Goal: Task Accomplishment & Management: Manage account settings

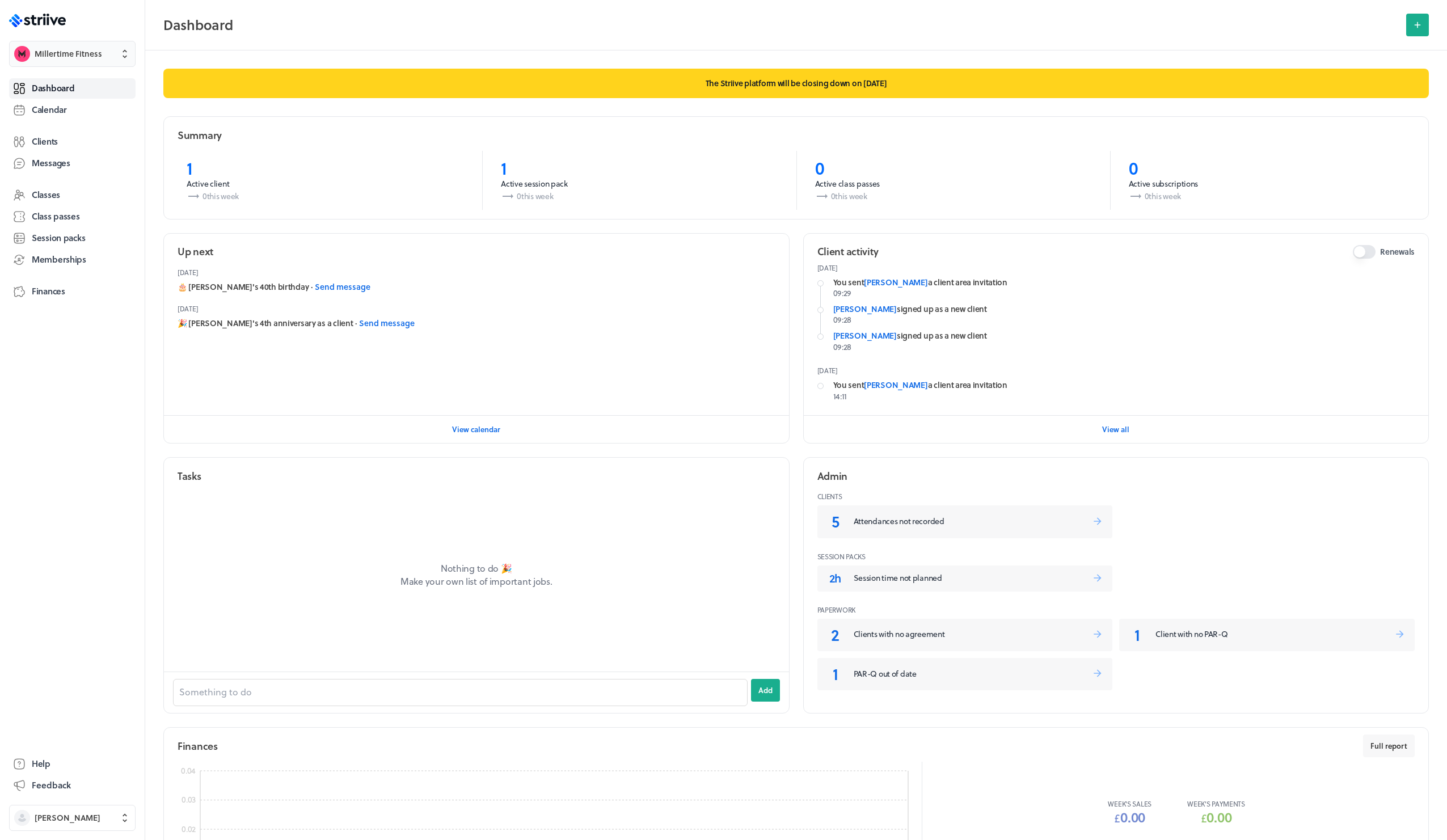
click at [80, 56] on span "Millertime Fitness" at bounding box center [68, 53] width 67 height 11
click at [60, 87] on span "Settings" at bounding box center [50, 88] width 30 height 11
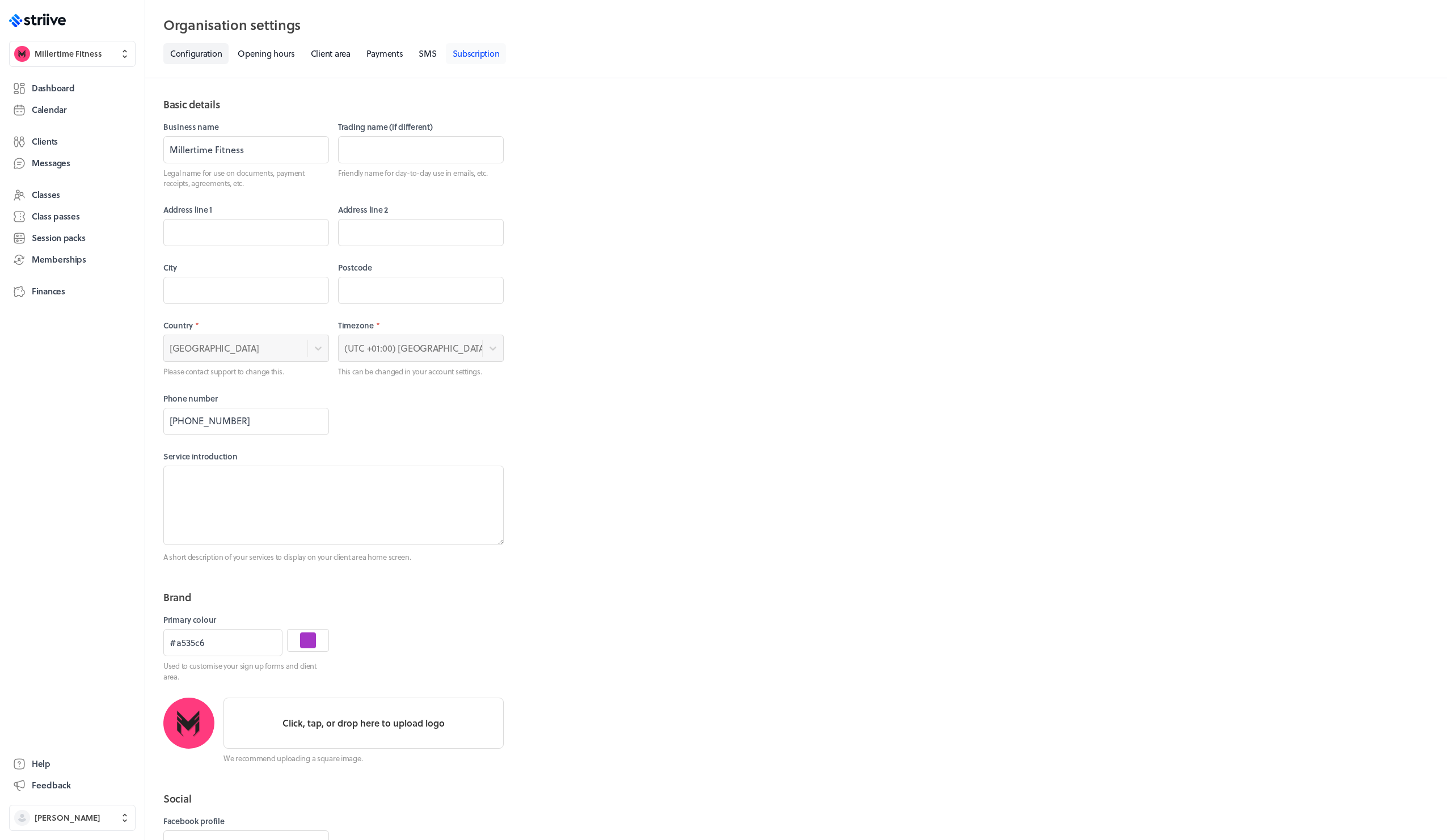
click at [500, 55] on link "Subscription" at bounding box center [476, 54] width 61 height 21
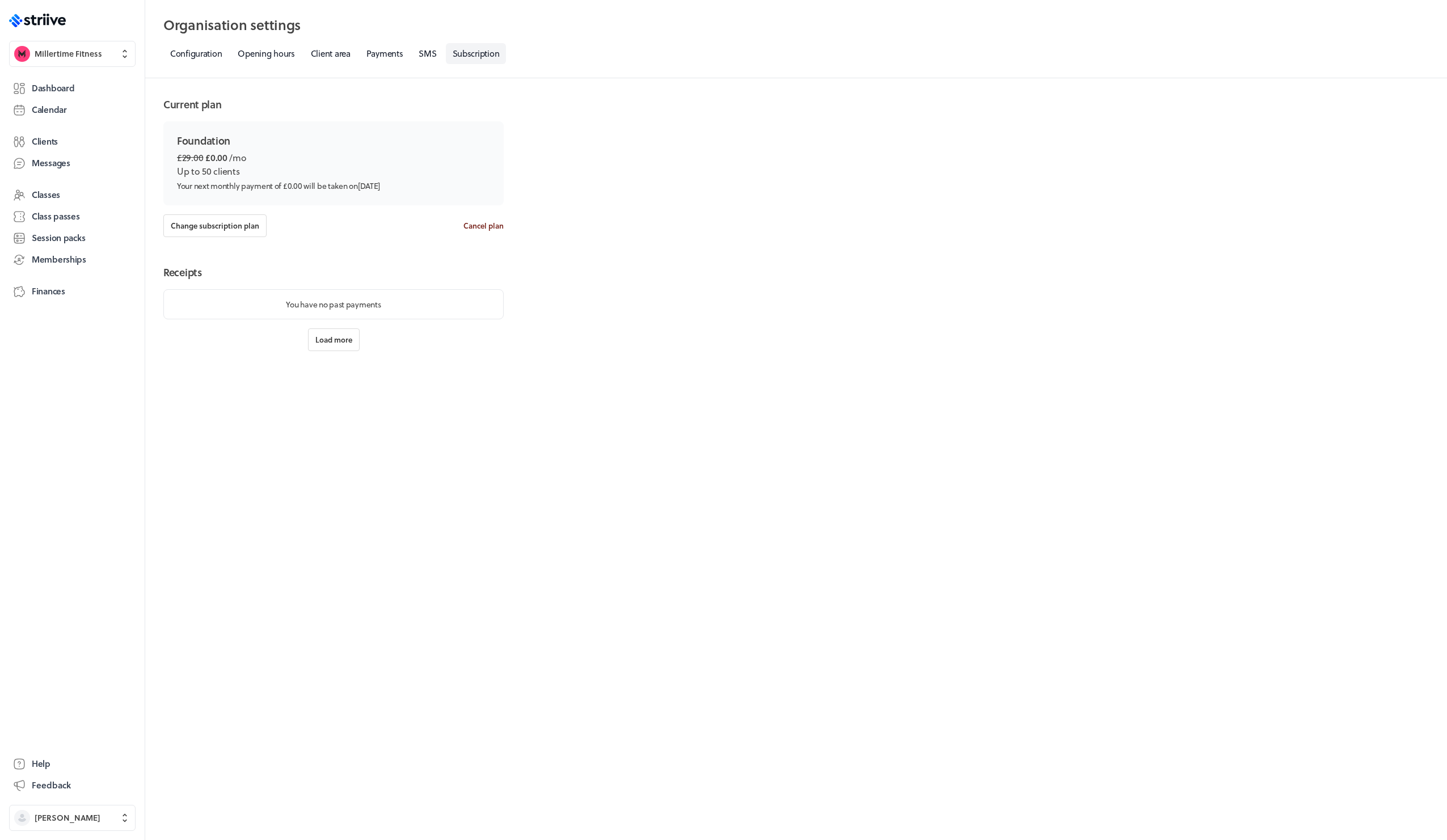
click at [472, 221] on span "Cancel plan" at bounding box center [483, 226] width 40 height 10
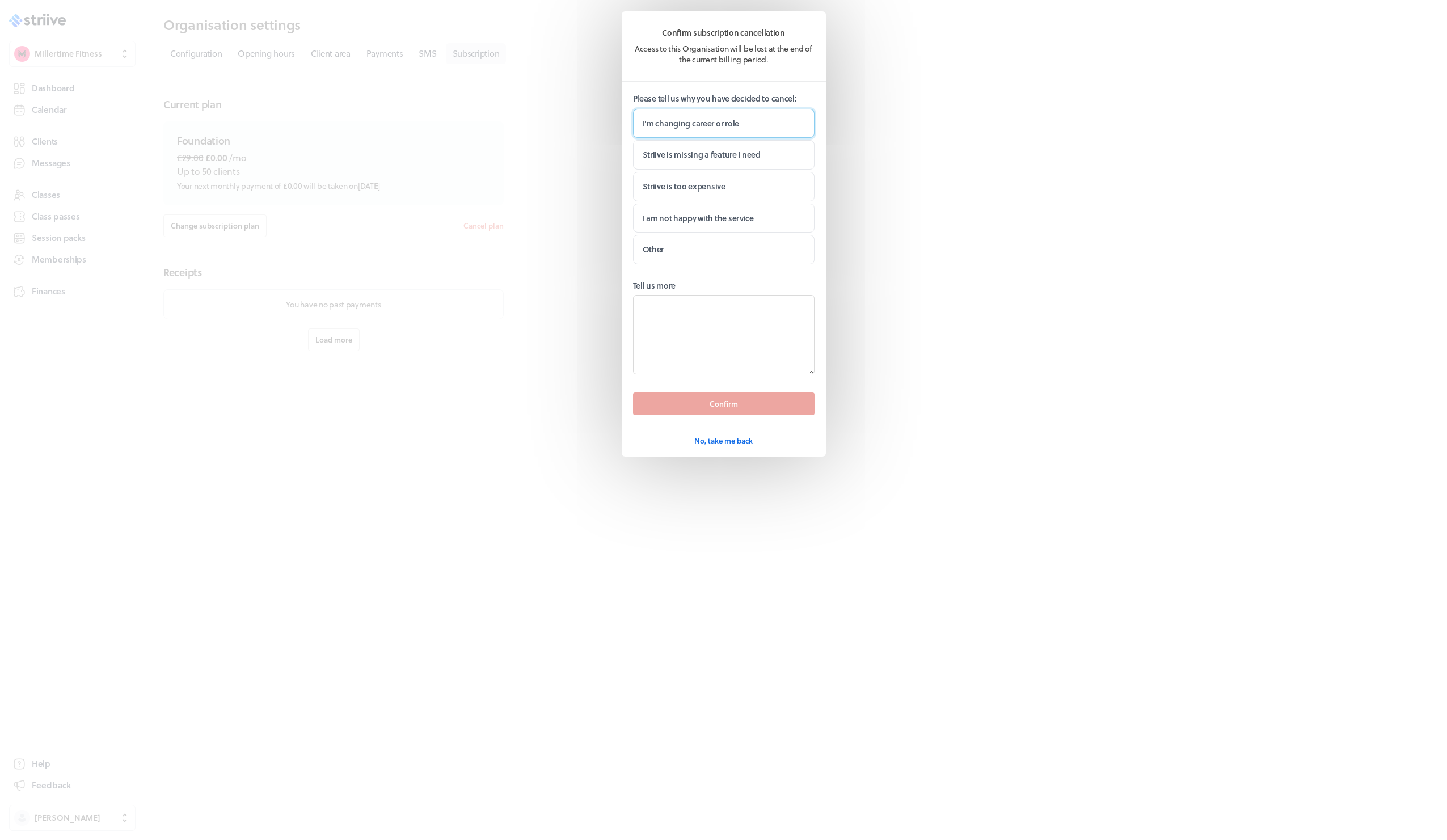
click at [697, 127] on label "I'm changing career or role" at bounding box center [724, 124] width 182 height 29
click at [0, 0] on input "I'm changing career or role" at bounding box center [0, 0] width 0 height 0
click at [714, 402] on span "Confirm" at bounding box center [724, 404] width 28 height 10
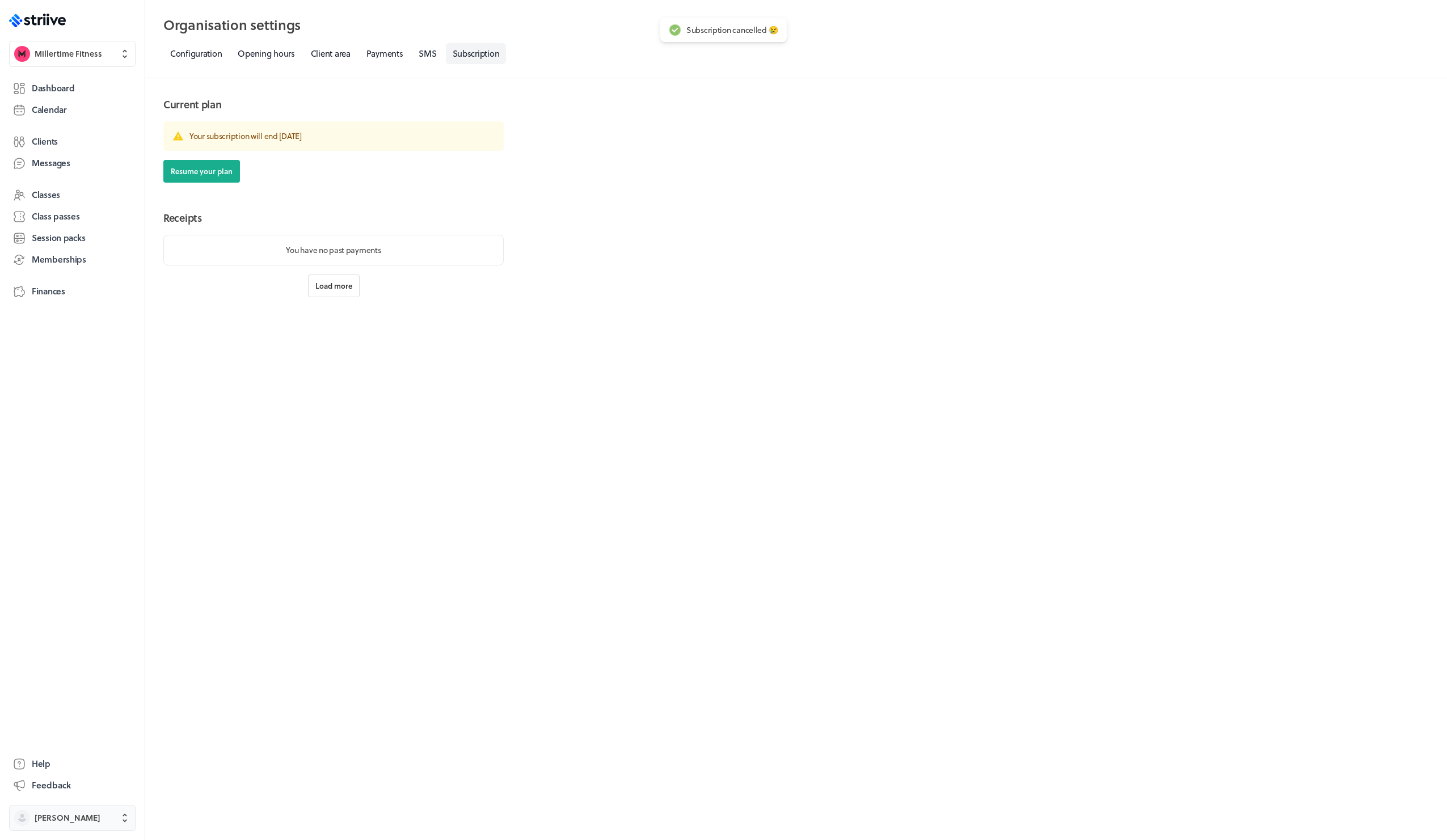
click at [53, 811] on button "Adam Miller" at bounding box center [72, 818] width 127 height 26
click at [52, 804] on span "Sign out" at bounding box center [50, 808] width 30 height 11
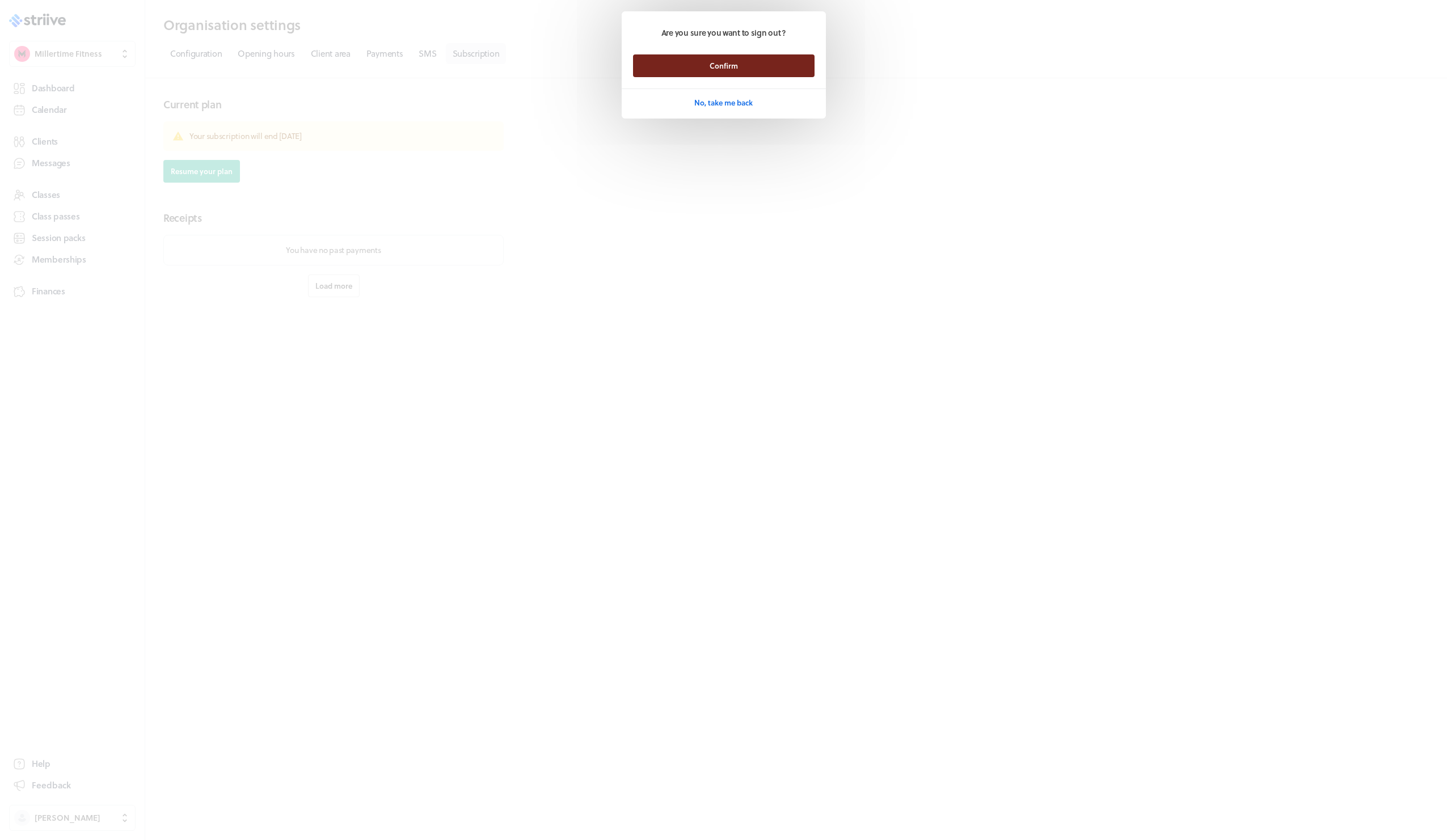
click at [707, 65] on button "Confirm" at bounding box center [724, 66] width 182 height 23
